Goal: Navigation & Orientation: Find specific page/section

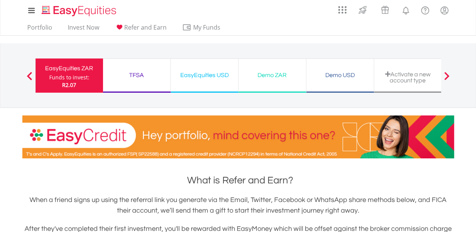
click at [449, 76] on span at bounding box center [446, 76] width 5 height 8
click at [446, 76] on span at bounding box center [446, 76] width 5 height 8
click at [39, 28] on link "Portfolio" at bounding box center [39, 30] width 31 height 12
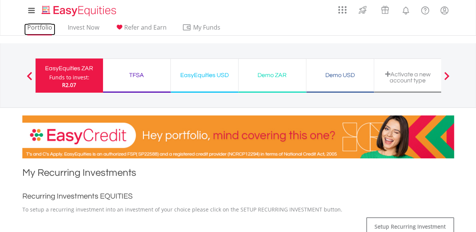
click at [37, 24] on link "Portfolio" at bounding box center [39, 30] width 31 height 12
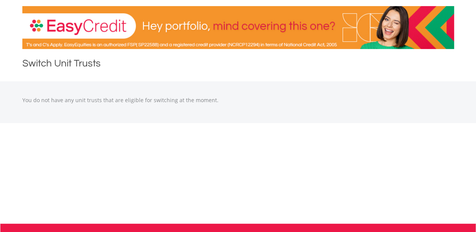
scroll to position [113, 0]
